Goal: Task Accomplishment & Management: Manage account settings

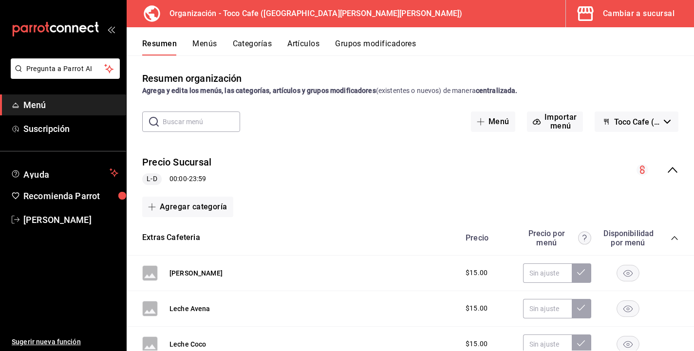
click at [289, 120] on div "​ ​ Menú Importar menú Toco Cafe ([GEOGRAPHIC_DATA])" at bounding box center [411, 122] width 568 height 20
click at [53, 89] on li "Pregunta a Parrot AI" at bounding box center [63, 76] width 118 height 36
click at [78, 98] on span "Menú" at bounding box center [70, 104] width 95 height 13
click at [57, 150] on div "Pregunta a Parrot AI Menú Suscripción Ayuda Recomienda Parrot [PERSON_NAME] Sug…" at bounding box center [63, 204] width 126 height 293
click at [54, 122] on link "Suscripción" at bounding box center [63, 128] width 126 height 21
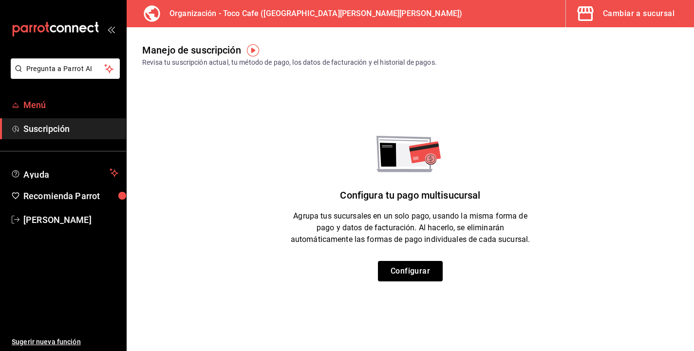
click at [46, 106] on span "Menú" at bounding box center [70, 104] width 95 height 13
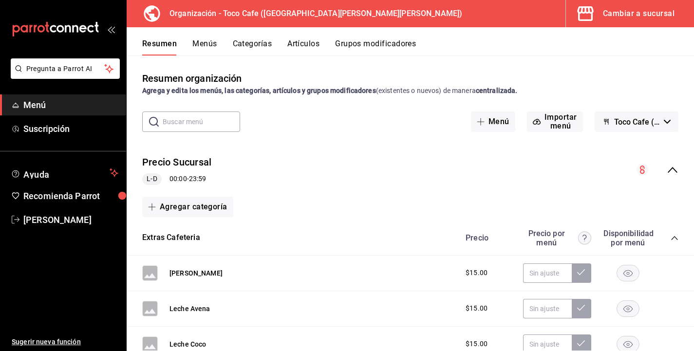
click at [112, 33] on div "mailbox folders" at bounding box center [63, 29] width 126 height 58
click at [111, 31] on icon "open_drawer_menu" at bounding box center [111, 29] width 8 height 8
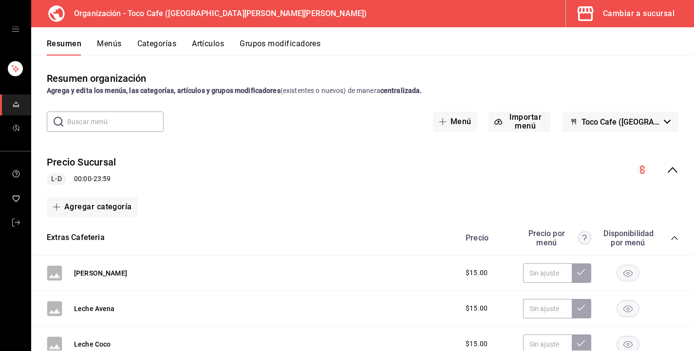
click at [648, 10] on div "Cambiar a sucursal" at bounding box center [639, 14] width 72 height 14
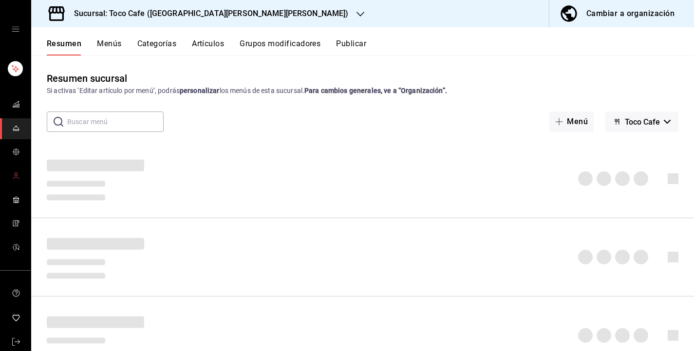
click at [17, 174] on circle "mailbox folders" at bounding box center [16, 174] width 3 height 3
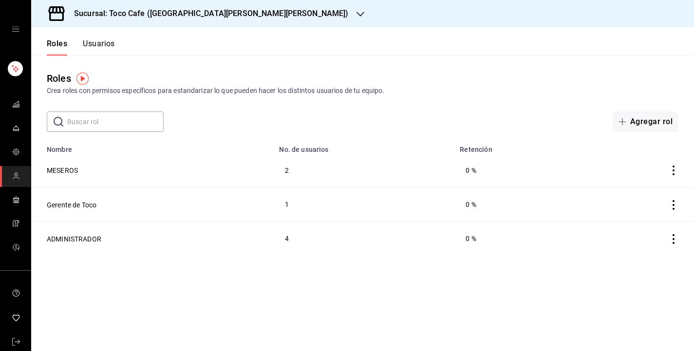
click at [95, 42] on button "Usuarios" at bounding box center [99, 47] width 32 height 17
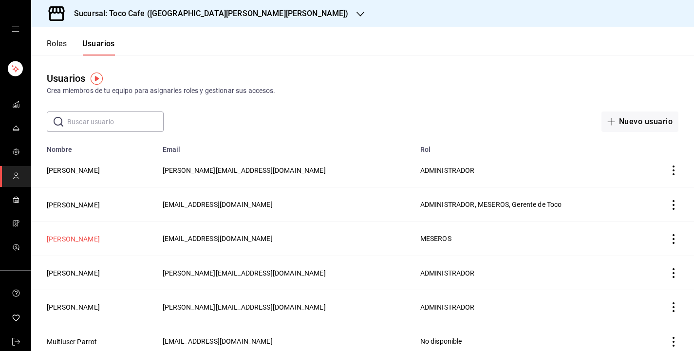
click at [70, 238] on button "[PERSON_NAME]" at bounding box center [73, 239] width 53 height 10
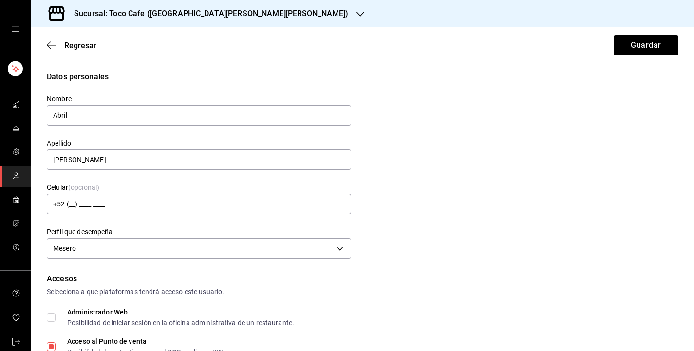
click at [430, 236] on div "Datos personales Nombre Abril Apellido [PERSON_NAME] Celular (opcional) +52 (__…" at bounding box center [363, 166] width 632 height 191
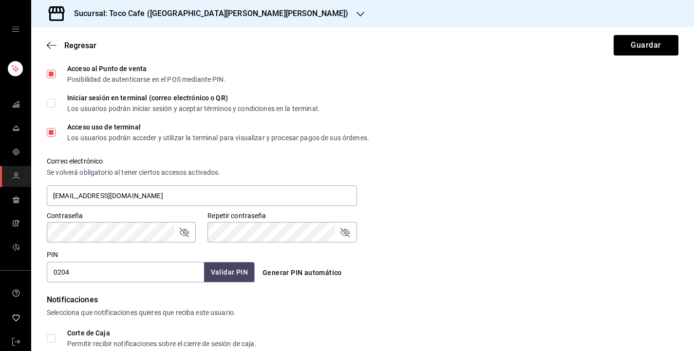
scroll to position [292, 0]
